Goal: Transaction & Acquisition: Subscribe to service/newsletter

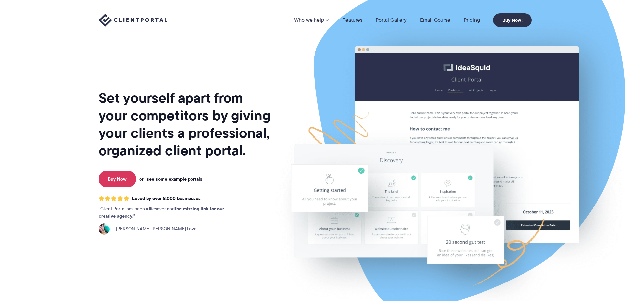
click at [180, 177] on link "see some example portals" at bounding box center [175, 179] width 56 height 6
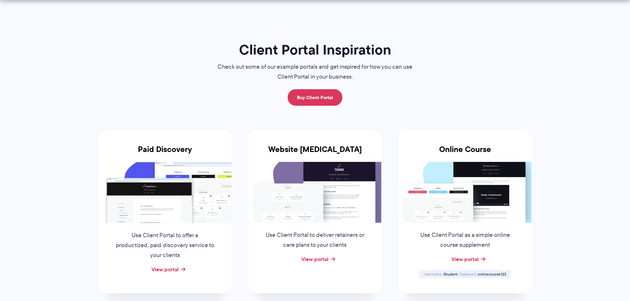
scroll to position [33, 0]
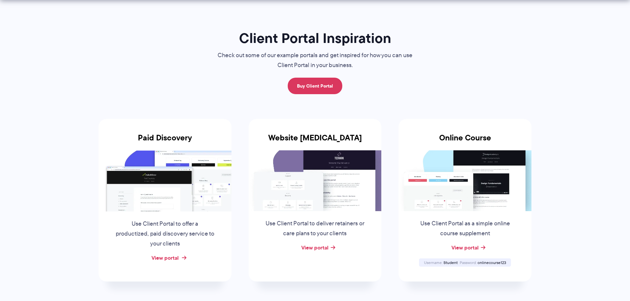
click at [166, 256] on link "View portal" at bounding box center [164, 258] width 27 height 8
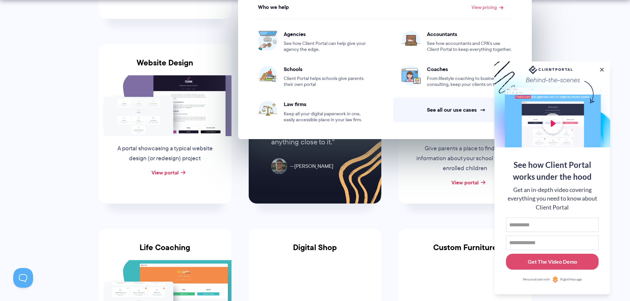
scroll to position [298, 0]
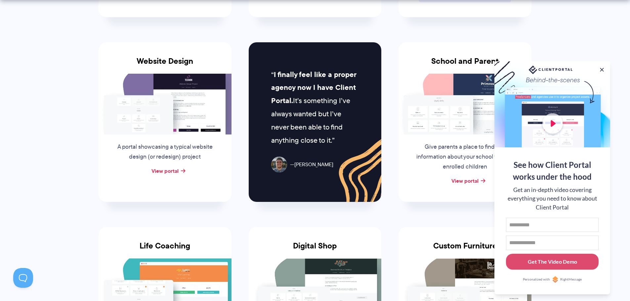
click at [554, 124] on div at bounding box center [552, 104] width 116 height 86
click at [603, 66] on button at bounding box center [602, 70] width 8 height 8
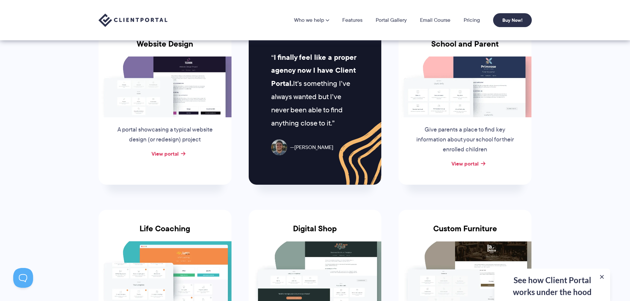
scroll to position [264, 0]
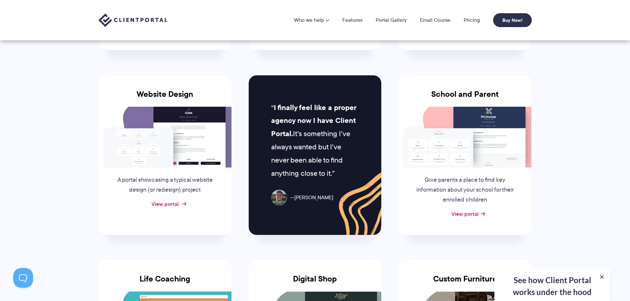
click at [170, 205] on link "View portal" at bounding box center [164, 204] width 27 height 8
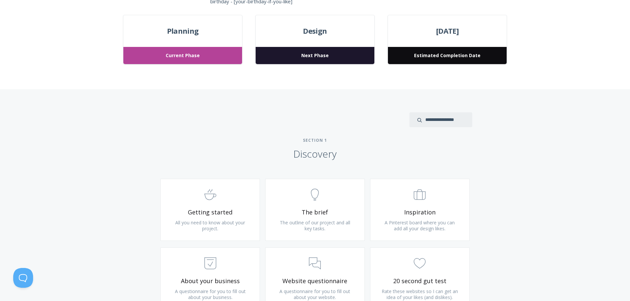
scroll to position [264, 0]
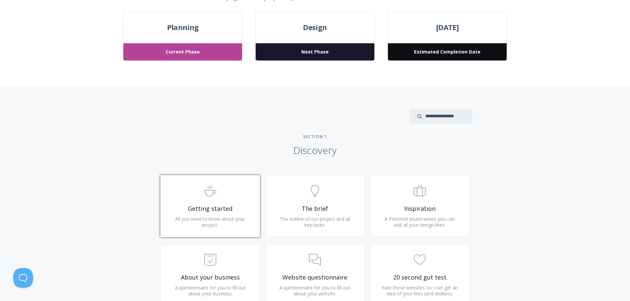
click at [224, 198] on span ".st0{fill:none;stroke:#000000;stroke-width:2;stroke-miterlimit:10;} Untitled-22" at bounding box center [210, 191] width 79 height 20
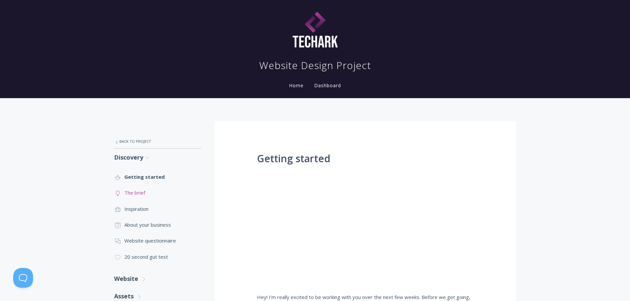
click at [132, 195] on link ".st0{fill:none;stroke:#000000;stroke-width:2;stroke-miterlimit:10;} Untitled-14…" at bounding box center [157, 193] width 87 height 16
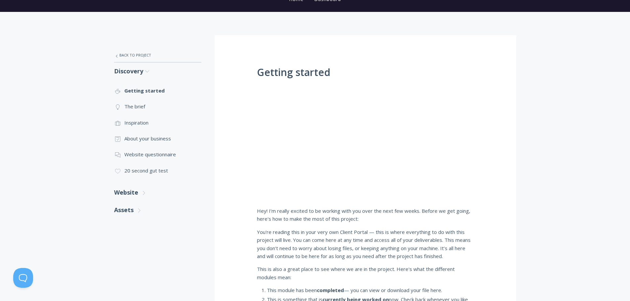
scroll to position [99, 0]
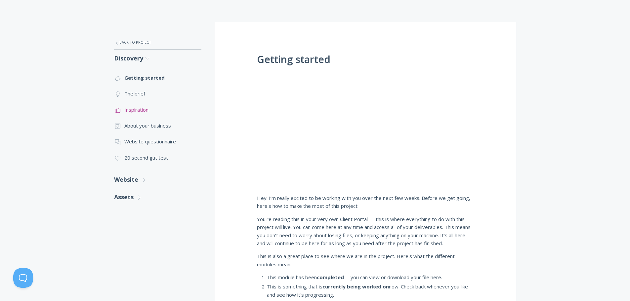
click at [142, 113] on link ".st0{fill:none;stroke:#000000;stroke-width:2;stroke-miterlimit:10;} Untitled-20…" at bounding box center [157, 110] width 87 height 16
click at [148, 127] on link ".st0{fill:none;stroke:#000000;stroke-width:2;stroke-miterlimit:10;} Untitled-18…" at bounding box center [157, 126] width 87 height 16
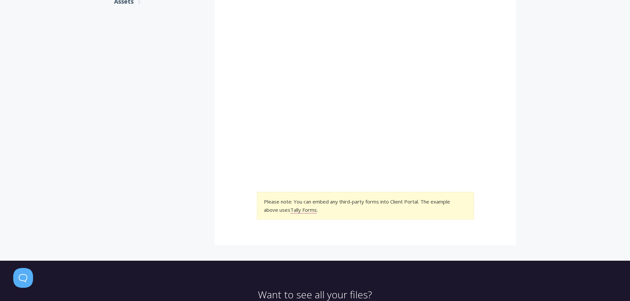
scroll to position [298, 0]
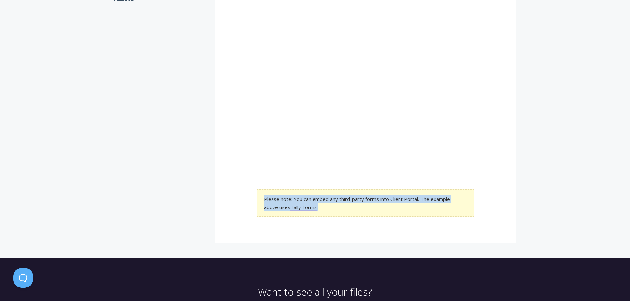
drag, startPoint x: 332, startPoint y: 213, endPoint x: 253, endPoint y: 196, distance: 80.5
click at [253, 196] on div "A questionnaire for you to fill out about your business. Complete as much as yo…" at bounding box center [366, 33] width 302 height 419
click at [386, 211] on section "Please note: You can embed any third-party forms into Client Portal. The exampl…" at bounding box center [365, 202] width 217 height 27
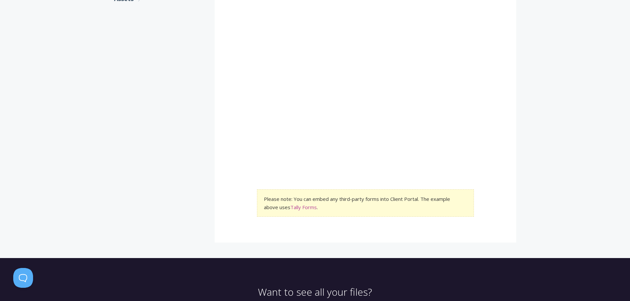
click at [304, 207] on link "Tally Forms" at bounding box center [303, 207] width 26 height 7
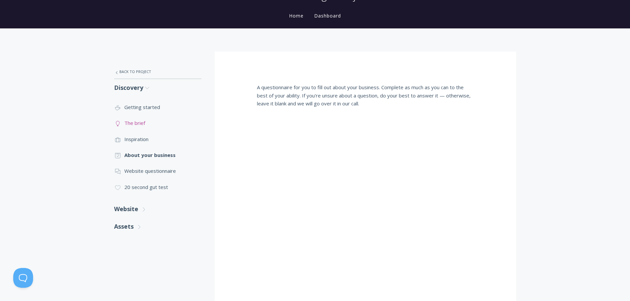
scroll to position [66, 0]
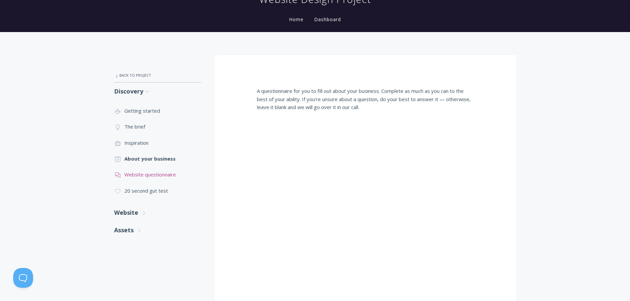
click at [148, 171] on link ".st0{fill:none;stroke:#000000;stroke-width:2;stroke-miterlimit:10;} 3. Communic…" at bounding box center [157, 175] width 87 height 16
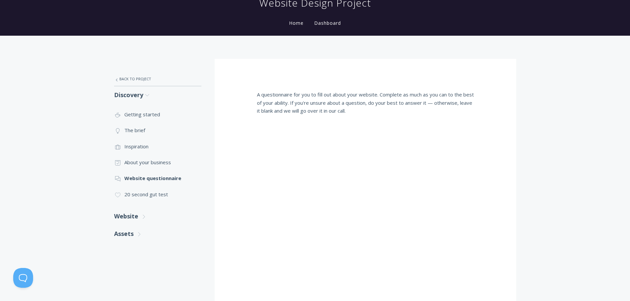
scroll to position [132, 0]
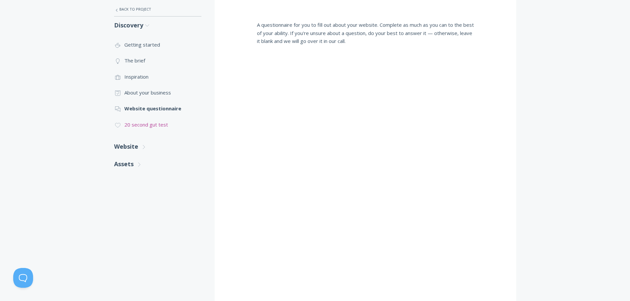
click at [148, 124] on link ".cls-1{fill:none;stroke:#000;stroke-miterlimit:10;stroke-width:2px;} 1. General…" at bounding box center [157, 125] width 87 height 16
click at [130, 145] on link "Website .st0{fill:none;stroke:#000000;stroke-width:2;stroke-miterlimit:10;} Unt…" at bounding box center [157, 147] width 87 height 18
click at [130, 219] on link "Assets .st0{fill:none;stroke:#000000;stroke-width:2;stroke-miterlimit:10;} Unti…" at bounding box center [157, 220] width 87 height 18
click at [135, 239] on link ".st0{fill:none;stroke:#000000;stroke-width:2;stroke-miterlimit:10;} 2. Design -…" at bounding box center [157, 240] width 87 height 16
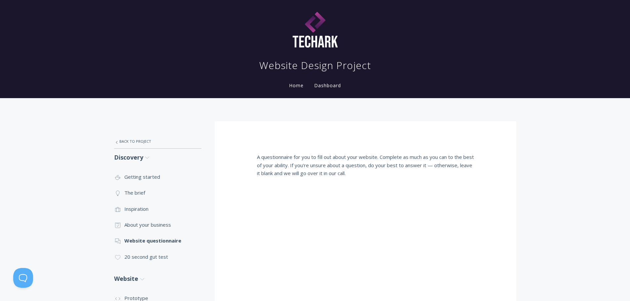
click at [296, 84] on link "Home" at bounding box center [296, 85] width 17 height 6
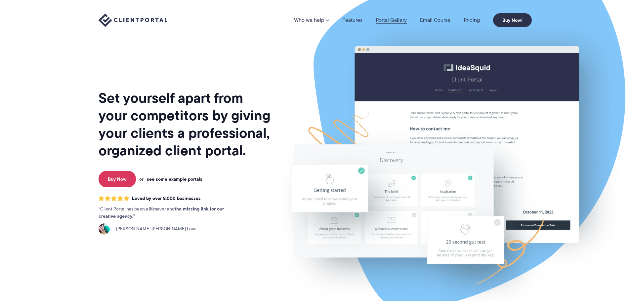
click at [386, 18] on link "Portal Gallery" at bounding box center [391, 20] width 31 height 5
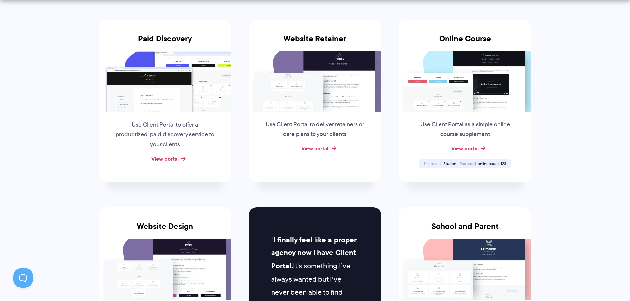
click at [315, 150] on link "View portal" at bounding box center [314, 148] width 27 height 8
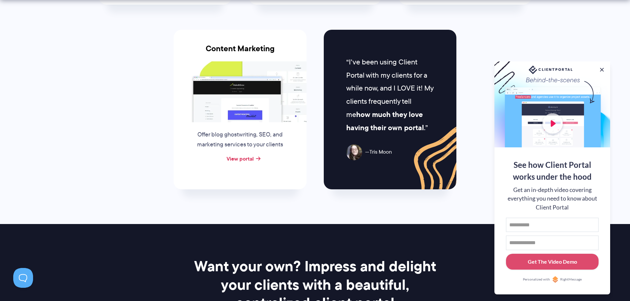
scroll to position [694, 0]
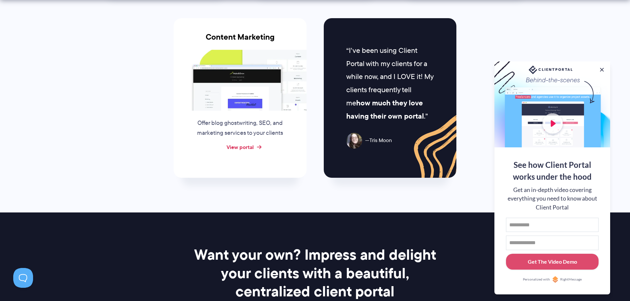
click at [243, 148] on link "View portal" at bounding box center [239, 147] width 27 height 8
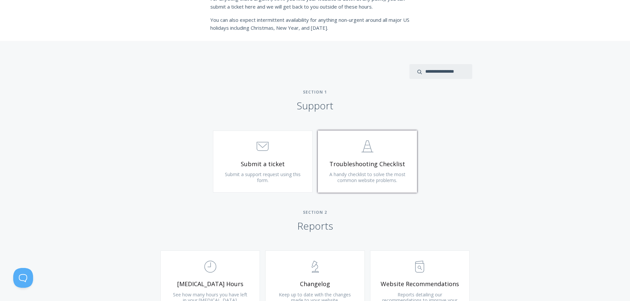
click at [376, 152] on span ".st0{fill:none;stroke:#000000;stroke-width:2;stroke-miterlimit:10;} Untitled-24" at bounding box center [367, 147] width 79 height 20
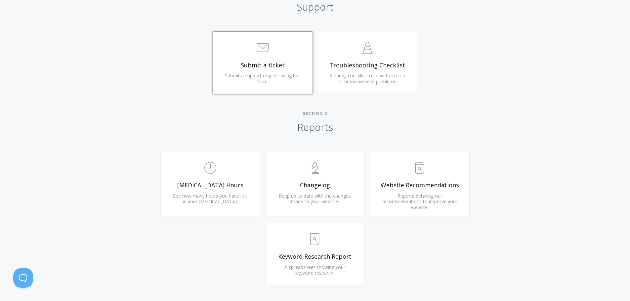
scroll to position [331, 0]
click at [245, 188] on span "[MEDICAL_DATA] Hours" at bounding box center [210, 185] width 79 height 8
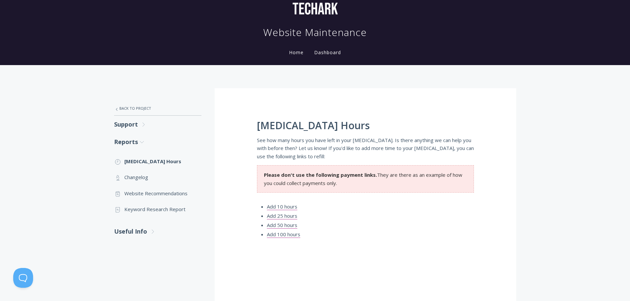
scroll to position [132, 0]
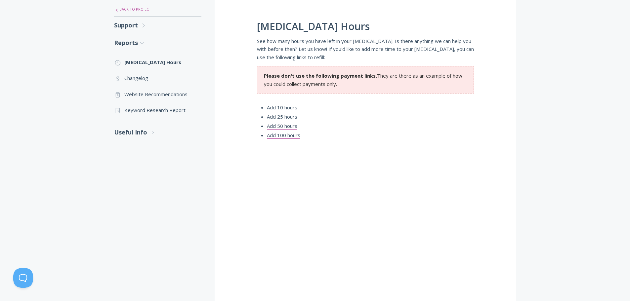
click at [142, 8] on link ".st0{fill:none;stroke:#000000;stroke-width:2;stroke-miterlimit:10;} Untitled-27…" at bounding box center [157, 9] width 87 height 14
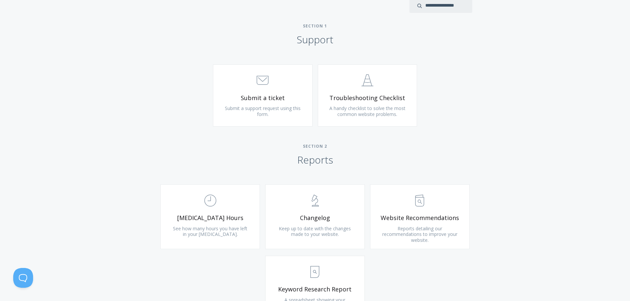
scroll to position [430, 0]
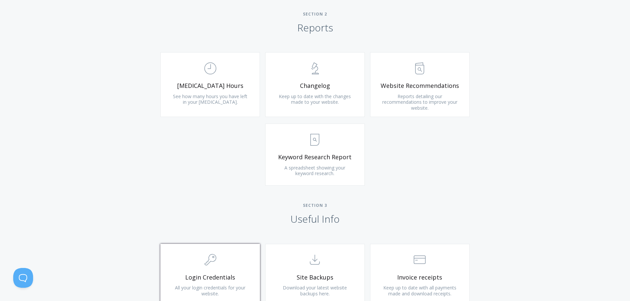
click at [217, 272] on link ".cls-1{fill:none;stroke:#000;stroke-miterlimit:10;stroke-width:2px;} 1. General…" at bounding box center [210, 275] width 100 height 62
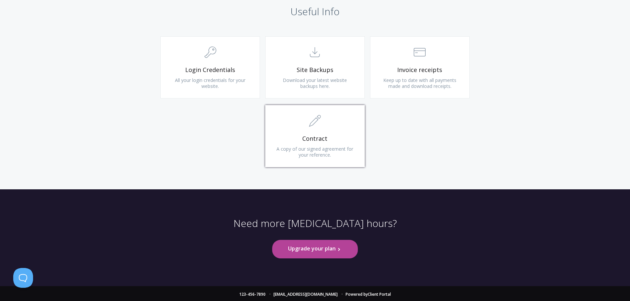
scroll to position [639, 0]
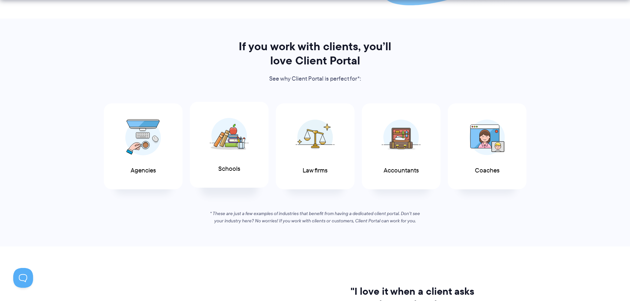
scroll to position [331, 0]
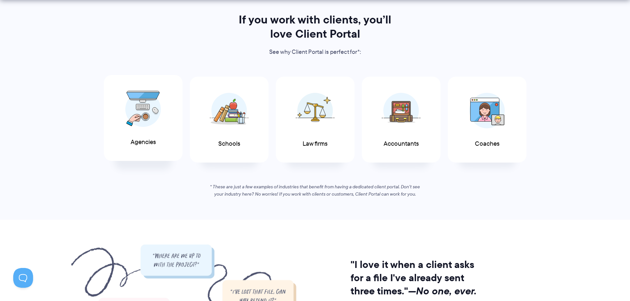
click at [134, 101] on img at bounding box center [143, 109] width 36 height 36
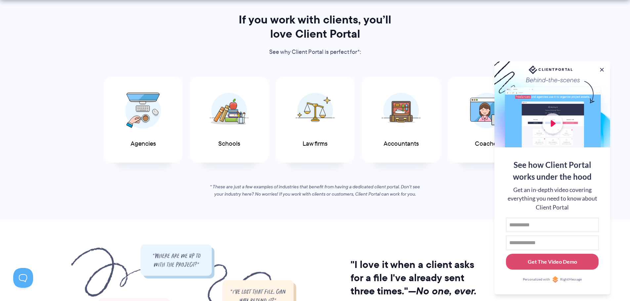
click at [555, 127] on div at bounding box center [552, 104] width 116 height 86
click at [538, 220] on input "First name" at bounding box center [552, 225] width 93 height 15
type input "****"
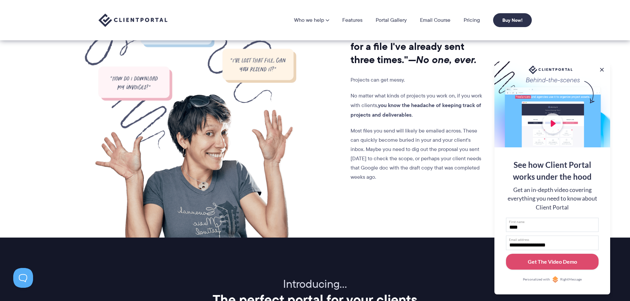
scroll to position [529, 0]
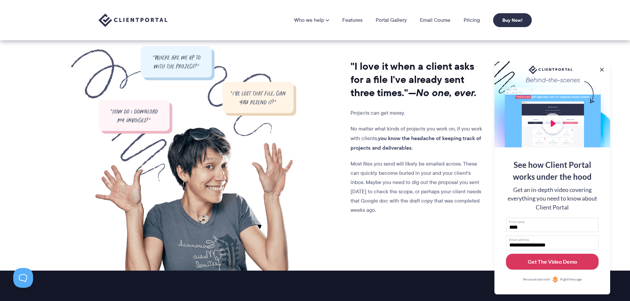
type input "**********"
click at [554, 260] on div "Get The Video Demo" at bounding box center [552, 262] width 49 height 8
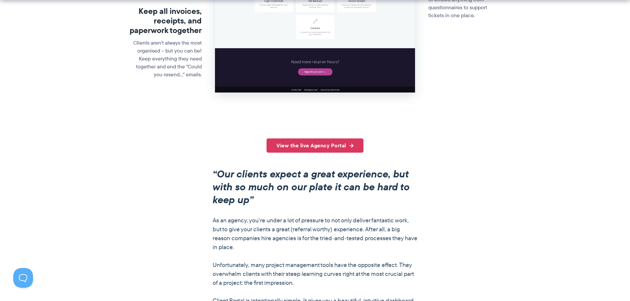
scroll to position [397, 0]
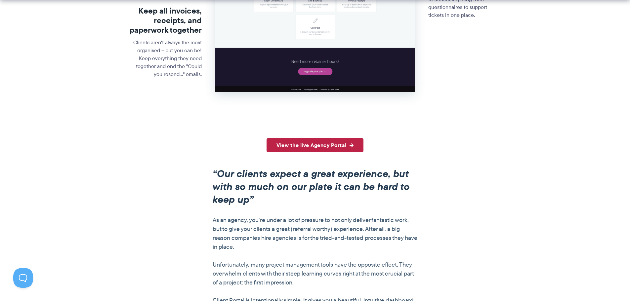
click at [309, 141] on link "View the live Agency Portal" at bounding box center [314, 145] width 97 height 14
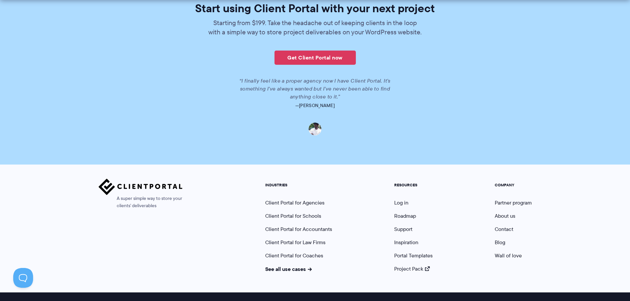
scroll to position [1527, 0]
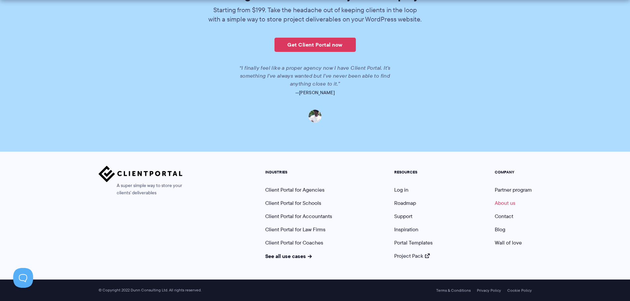
click at [507, 202] on link "About us" at bounding box center [505, 203] width 20 height 8
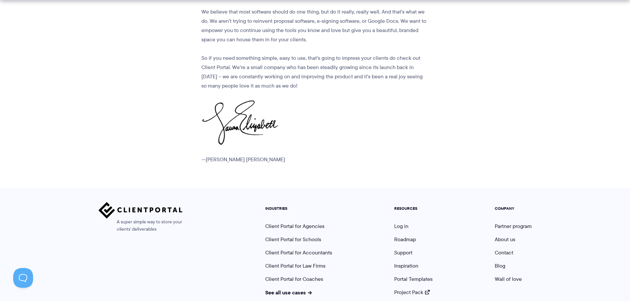
scroll to position [830, 0]
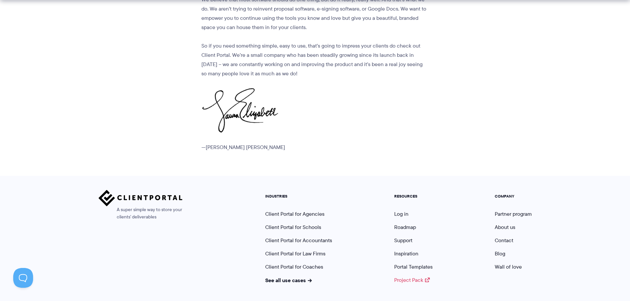
click at [416, 276] on link "Project Pack" at bounding box center [412, 280] width 36 height 8
click at [495, 250] on link "Blog" at bounding box center [500, 254] width 11 height 8
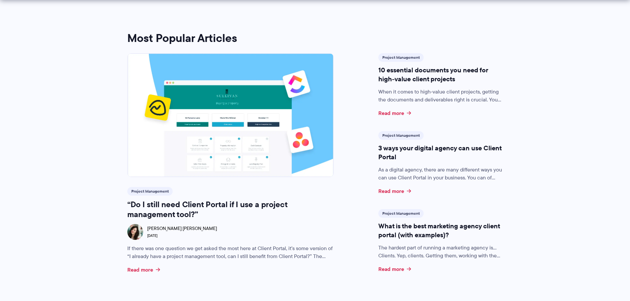
scroll to position [198, 0]
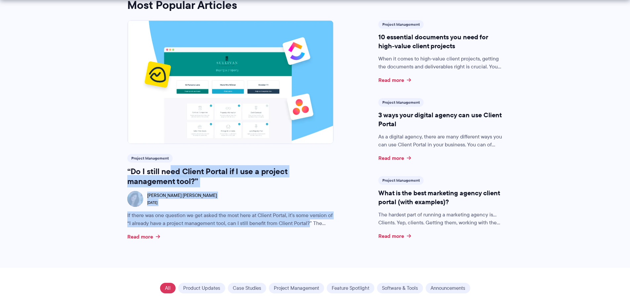
drag, startPoint x: 170, startPoint y: 174, endPoint x: 428, endPoint y: 237, distance: 265.9
click at [368, 230] on div "Project Management “Do I still need Client Portal if I use a project management…" at bounding box center [314, 130] width 375 height 221
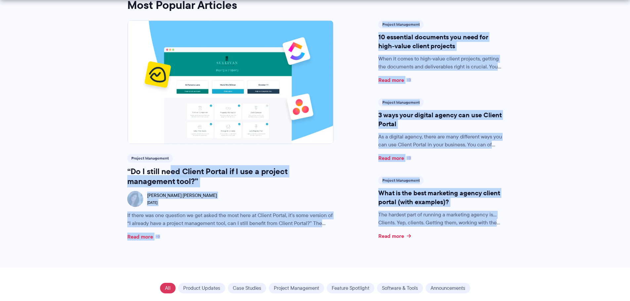
click at [327, 229] on div "Project Management “Do I still need Client Portal if I use a project management…" at bounding box center [230, 198] width 206 height 88
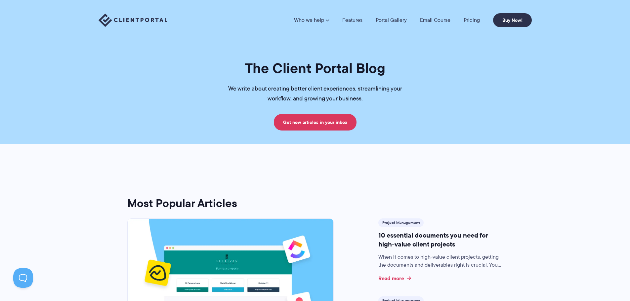
scroll to position [0, 0]
click at [125, 14] on img at bounding box center [133, 21] width 69 height 14
